Goal: Communication & Community: Answer question/provide support

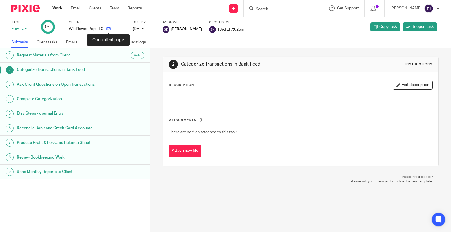
click at [109, 31] on icon at bounding box center [108, 29] width 4 height 4
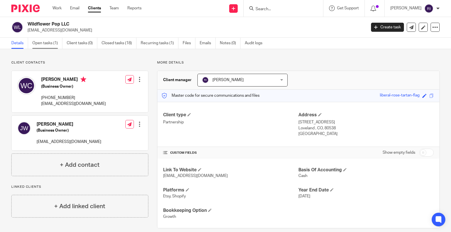
click at [52, 46] on link "Open tasks (1)" at bounding box center [47, 43] width 30 height 11
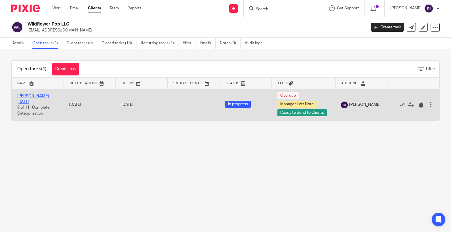
click at [34, 99] on link "Wendy Jul 2025" at bounding box center [32, 99] width 31 height 10
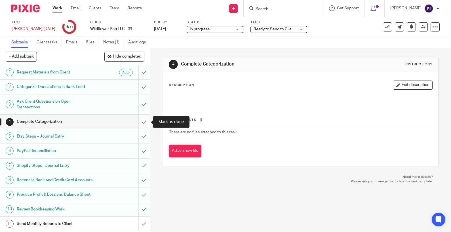
click at [145, 123] on input "submit" at bounding box center [75, 122] width 150 height 14
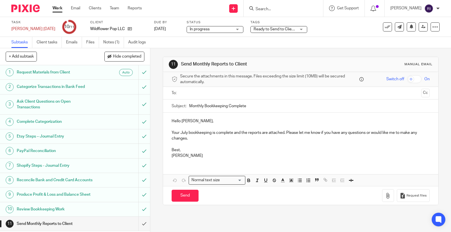
click at [203, 93] on input "text" at bounding box center [300, 93] width 237 height 7
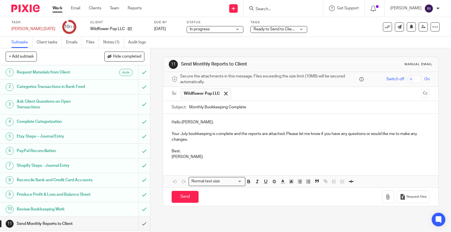
click at [225, 136] on p "Your July bookkeeping is complete and the reports are attached. Please let me k…" at bounding box center [301, 137] width 258 height 12
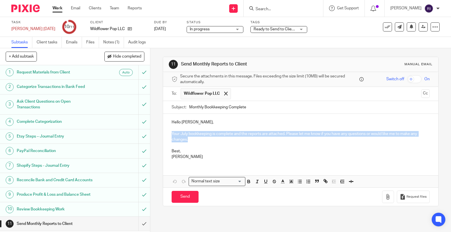
click at [225, 153] on p "Best," at bounding box center [301, 151] width 258 height 6
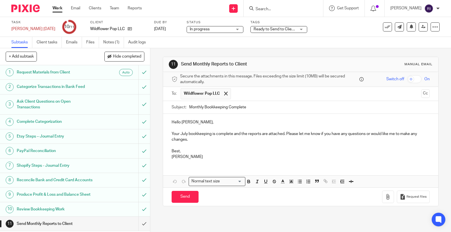
click at [450, 117] on div "11 Send Monthly Reports to Client Manual email Secure the attachments in this m…" at bounding box center [300, 140] width 301 height 184
click at [175, 151] on p "Best," at bounding box center [301, 151] width 258 height 6
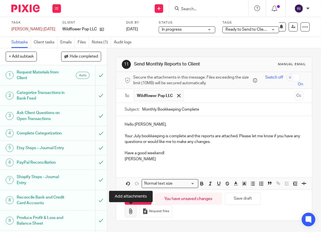
click at [131, 211] on icon "button" at bounding box center [131, 211] width 6 height 6
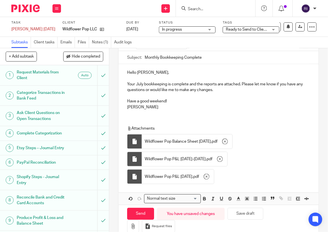
scroll to position [53, 0]
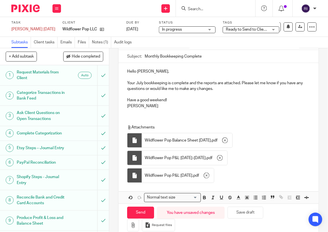
click at [145, 100] on p "Have a good weekend!" at bounding box center [218, 100] width 183 height 6
click at [188, 102] on p "Have a great weekend!" at bounding box center [218, 100] width 183 height 6
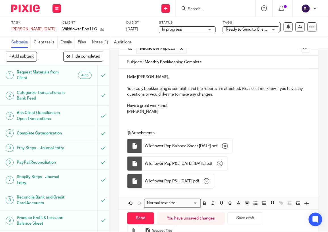
scroll to position [43, 0]
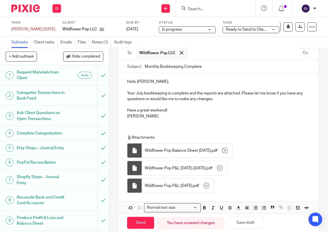
click at [134, 92] on p "Your July bookkeeping is complete and the reports are attached. Please let me k…" at bounding box center [218, 96] width 183 height 12
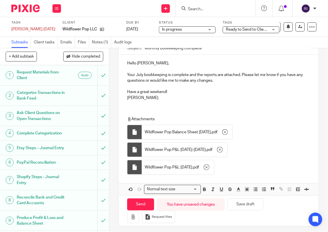
scroll to position [64, 0]
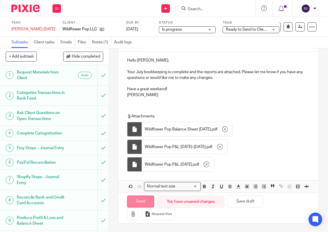
click at [136, 200] on input "Send" at bounding box center [140, 202] width 27 height 12
type input "Sent"
